Goal: Book appointment/travel/reservation

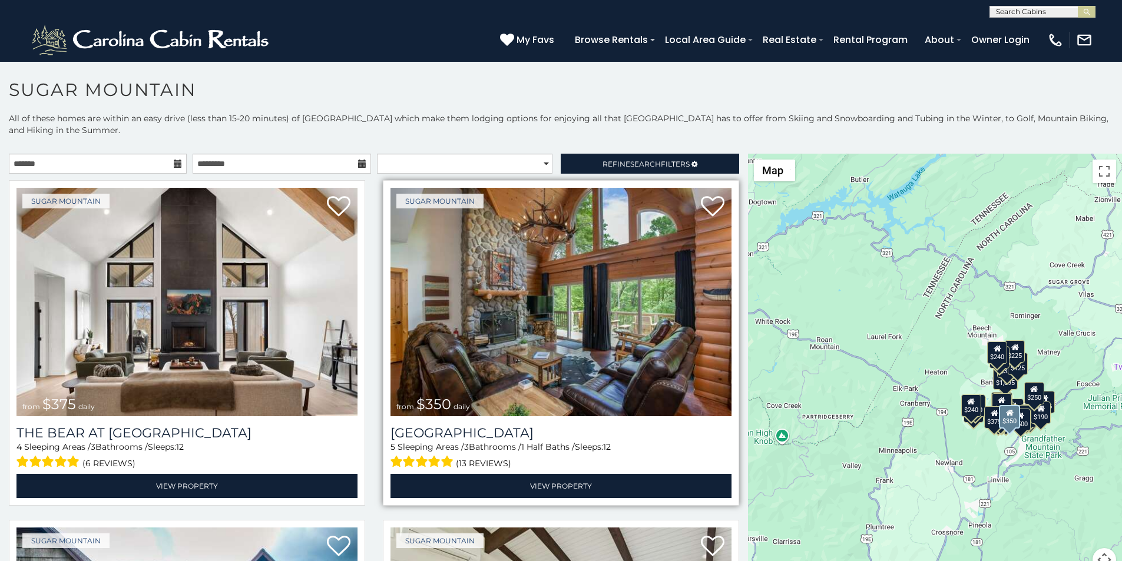
click at [452, 197] on img at bounding box center [561, 302] width 341 height 229
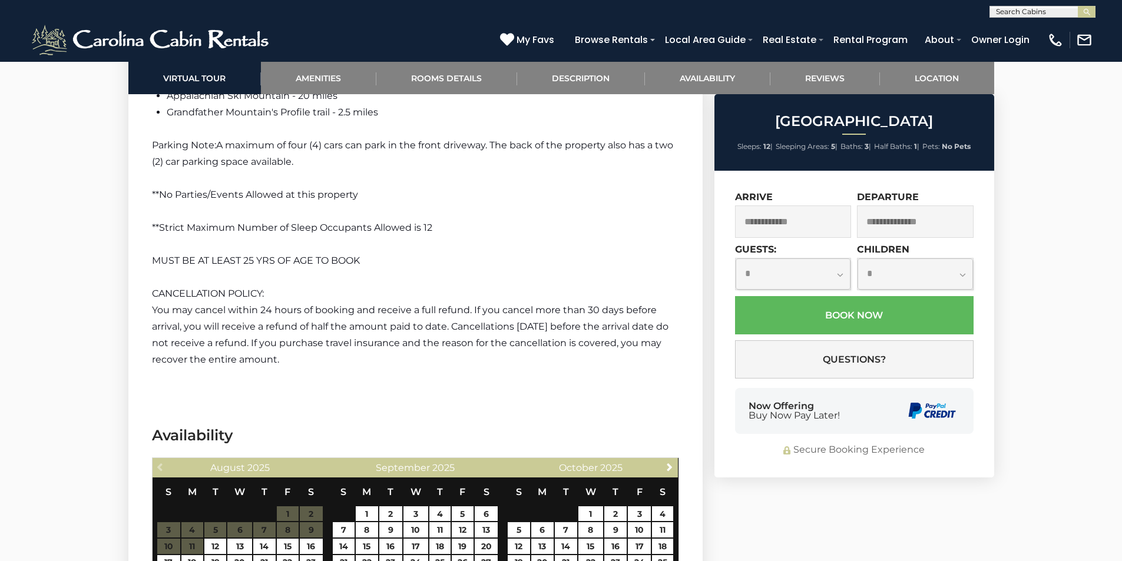
scroll to position [2252, 0]
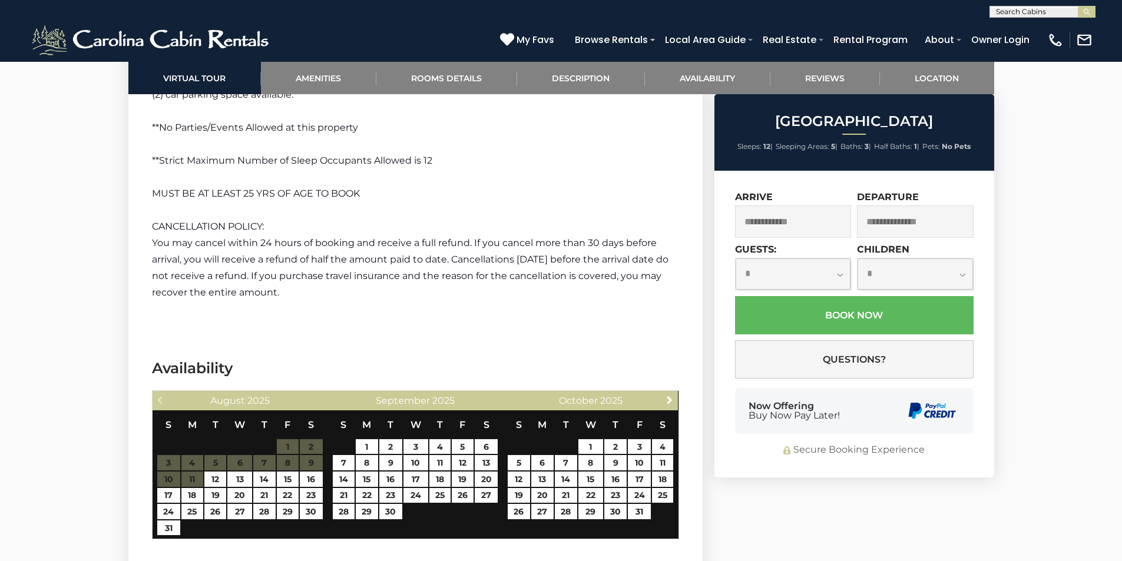
click at [758, 469] on div "**********" at bounding box center [855, 324] width 280 height 307
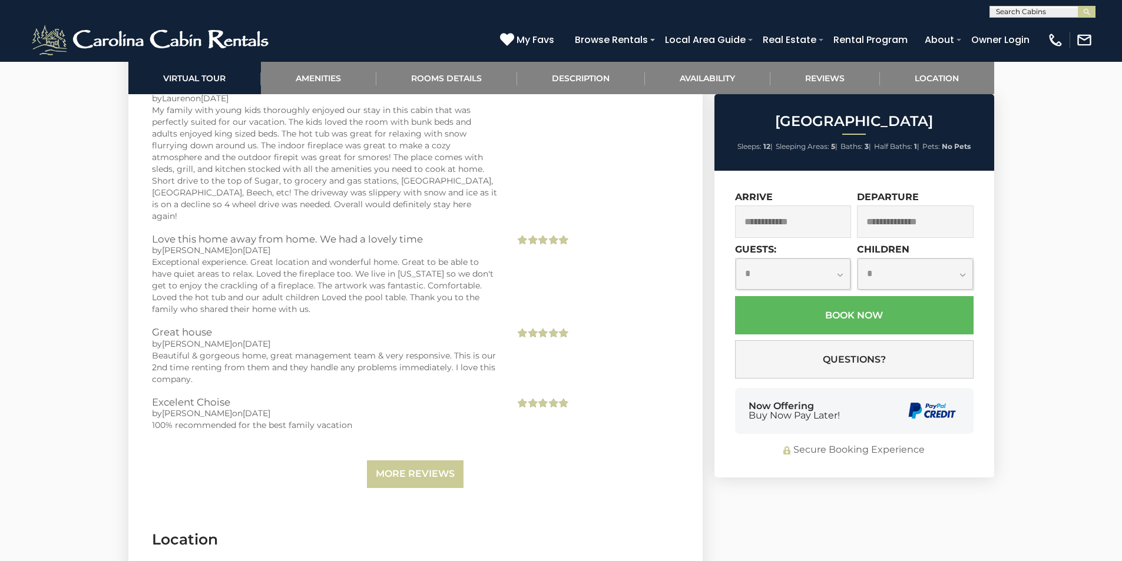
scroll to position [2931, 0]
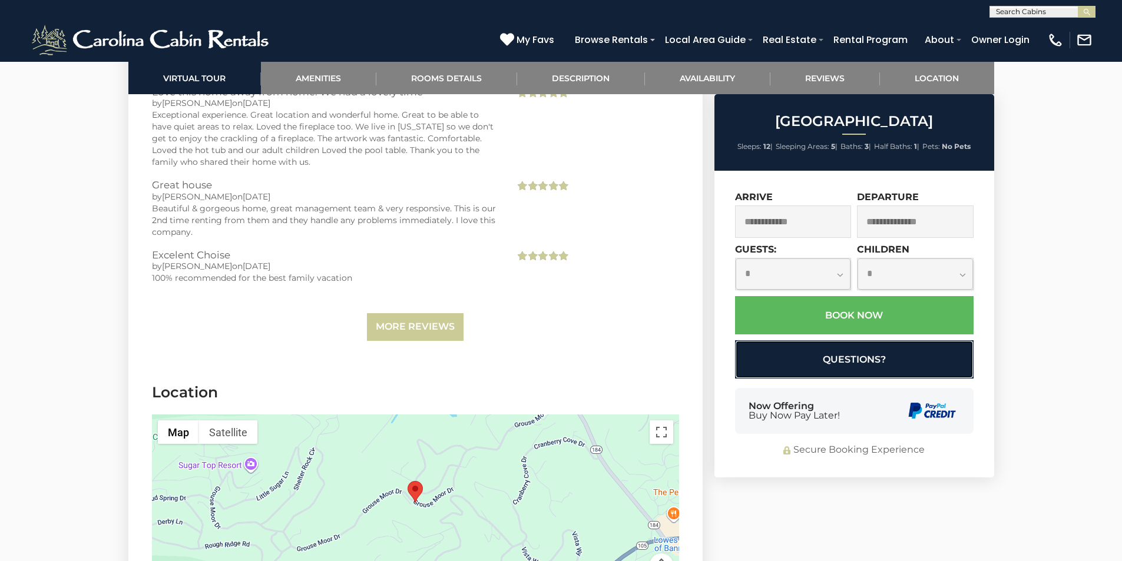
click at [881, 346] on button "Questions?" at bounding box center [854, 360] width 239 height 38
select select "*"
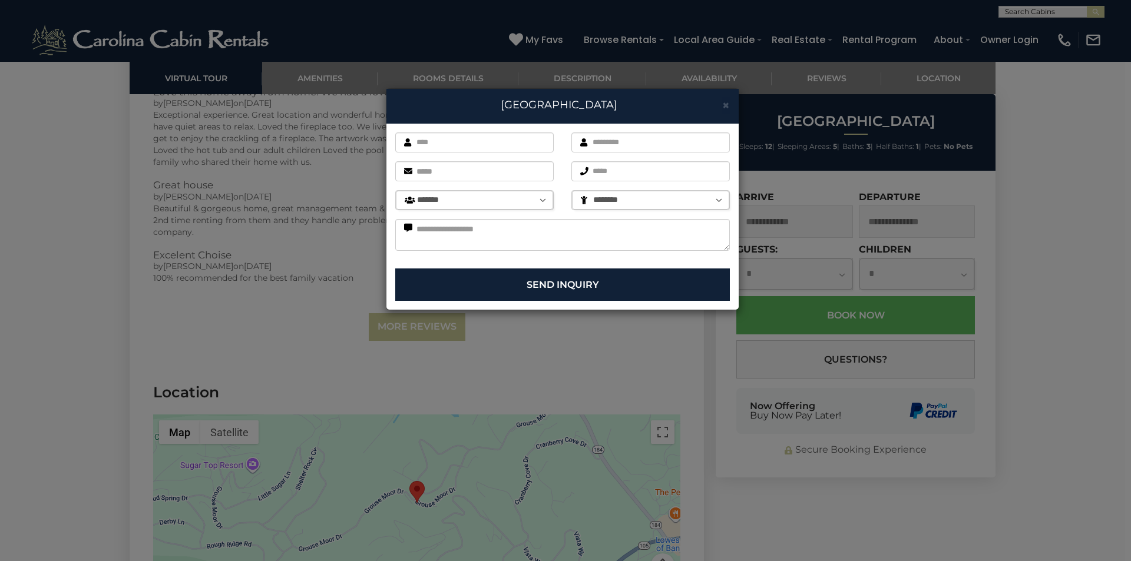
click at [1122, 439] on div "× [GEOGRAPHIC_DATA] First name is required. Last name is required. Email is req…" at bounding box center [565, 280] width 1131 height 561
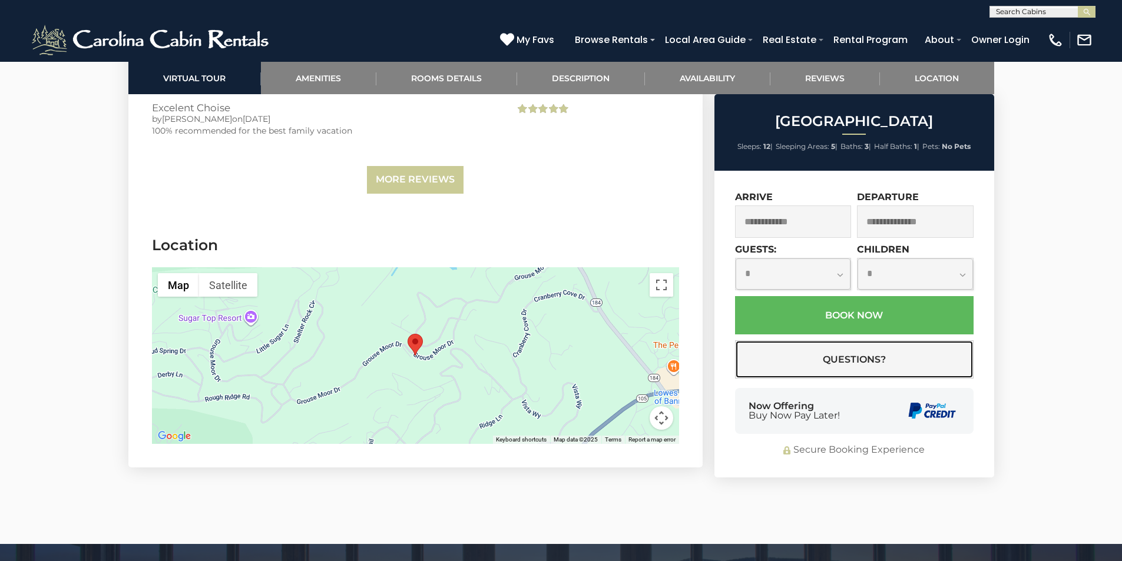
scroll to position [3103, 0]
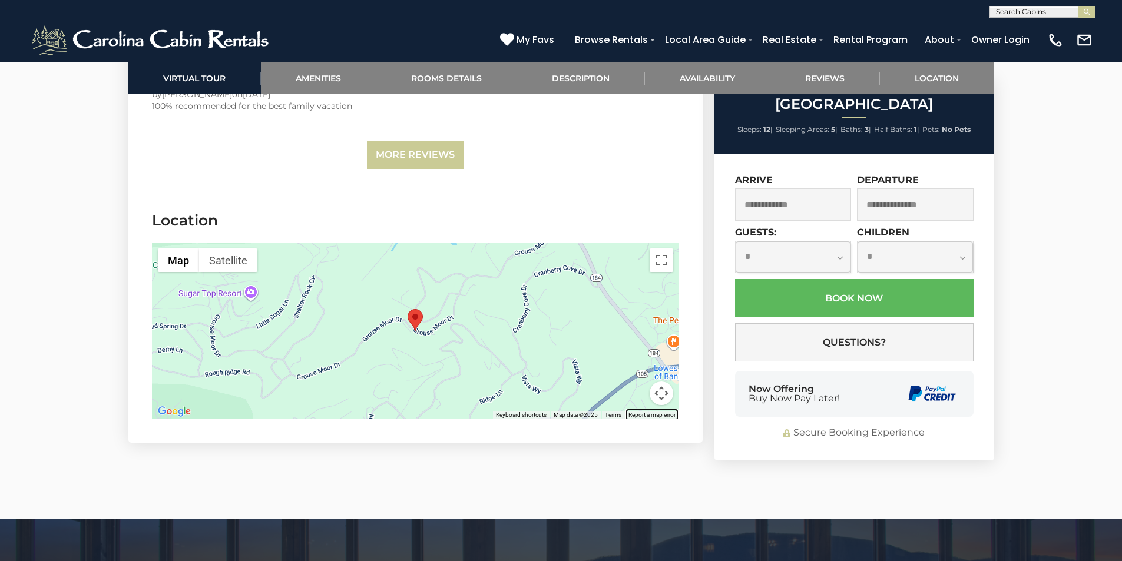
click at [631, 412] on link "Report a map error" at bounding box center [652, 415] width 47 height 6
